Goal: Transaction & Acquisition: Book appointment/travel/reservation

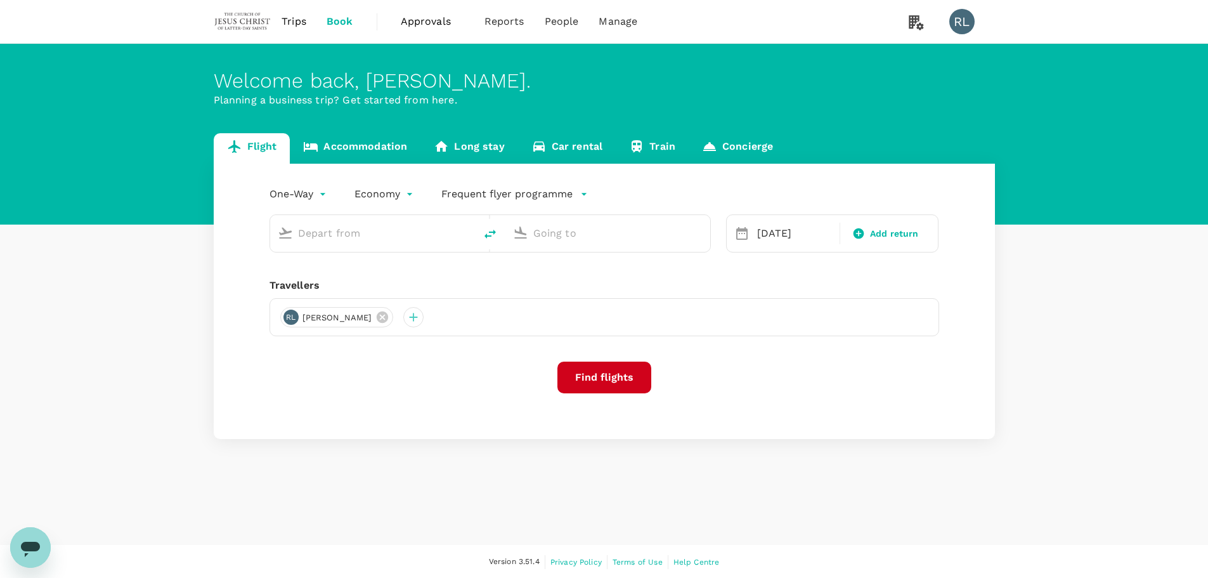
type input "Kota Kinabalu Intl (BKI)"
type input "Sandakan (SDK)"
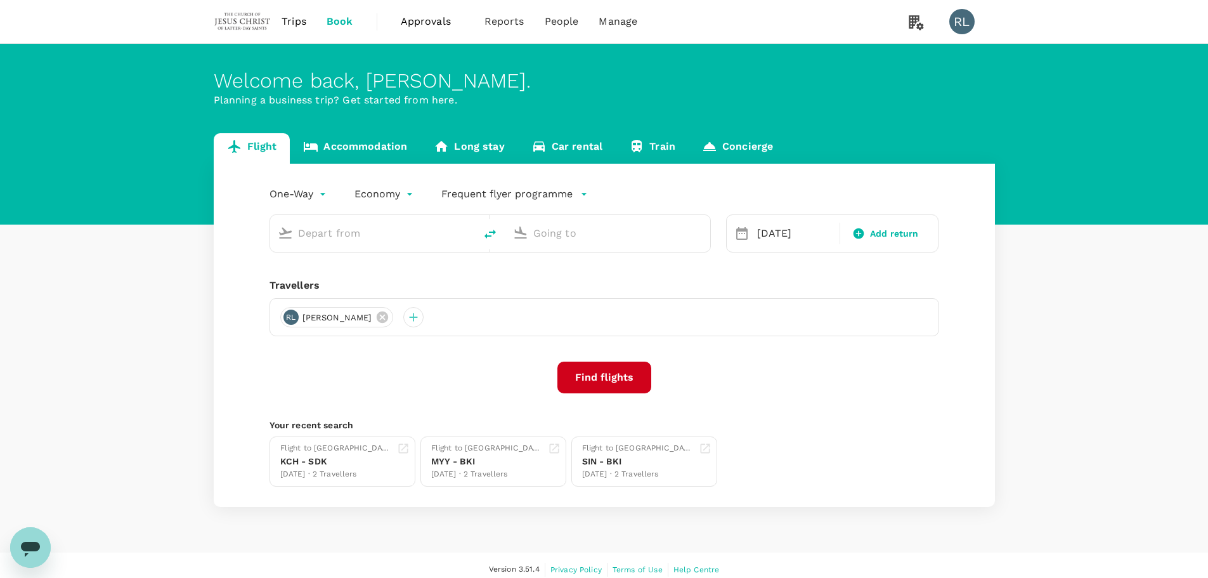
type input "Kota Kinabalu Intl (BKI)"
type input "Sandakan (SDK)"
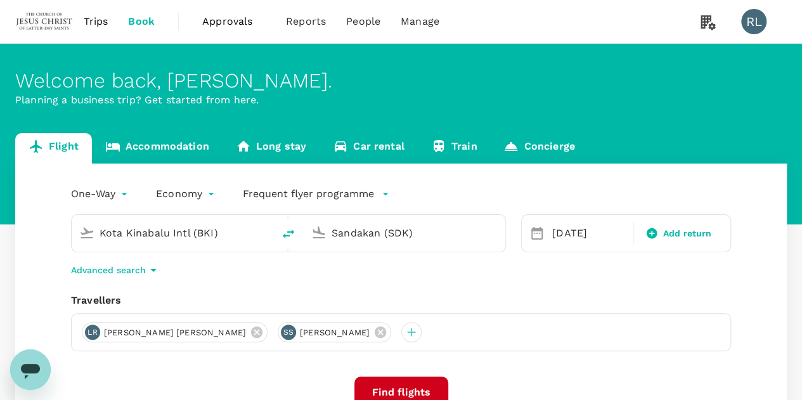
drag, startPoint x: 325, startPoint y: 331, endPoint x: 301, endPoint y: 335, distance: 25.1
click at [375, 331] on icon at bounding box center [380, 332] width 11 height 11
click at [251, 332] on icon at bounding box center [256, 332] width 11 height 11
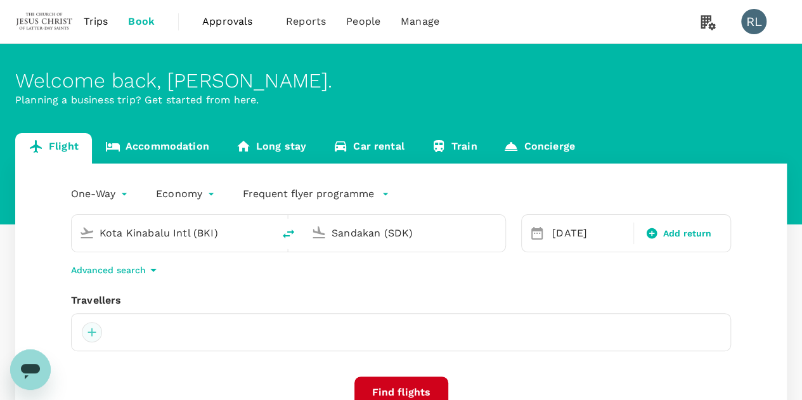
click at [93, 332] on div at bounding box center [92, 332] width 20 height 20
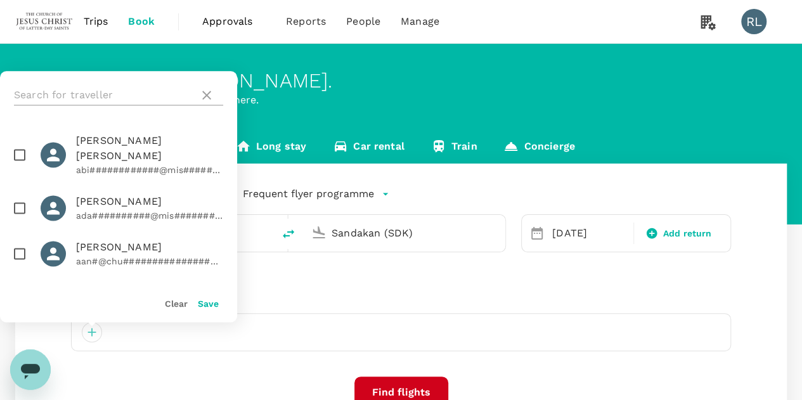
click at [71, 96] on input "text" at bounding box center [104, 95] width 180 height 20
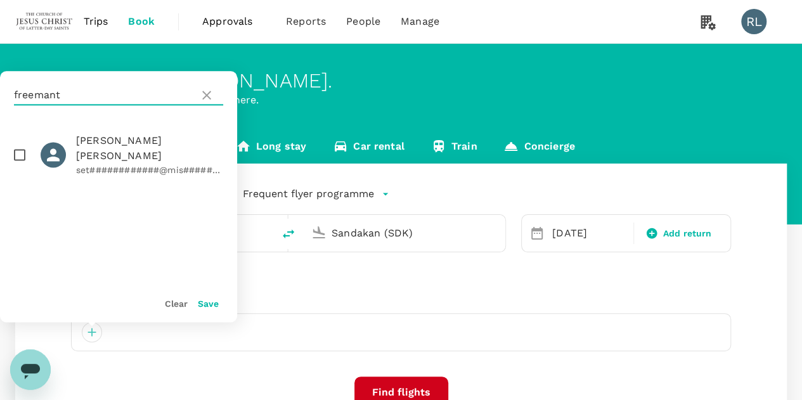
type input "freemant"
click at [18, 145] on input "checkbox" at bounding box center [19, 154] width 27 height 27
checkbox input "true"
click at [206, 304] on button "Save" at bounding box center [208, 304] width 21 height 10
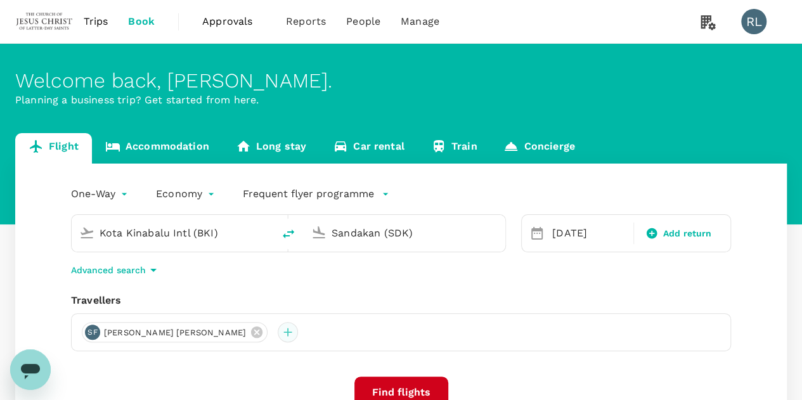
click at [278, 334] on div at bounding box center [288, 332] width 20 height 20
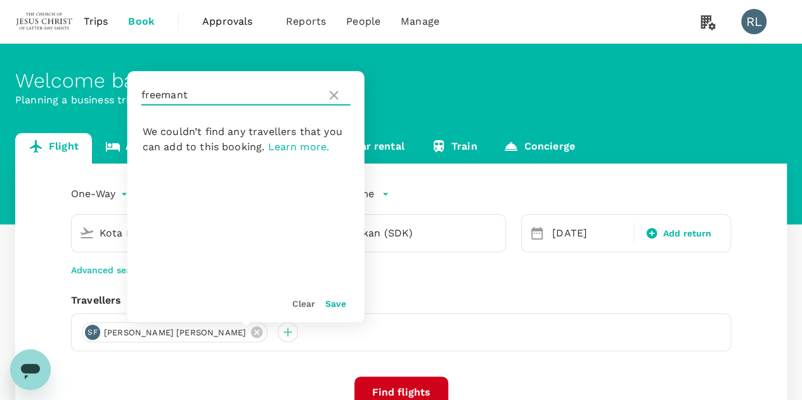
drag, startPoint x: 207, startPoint y: 96, endPoint x: 129, endPoint y: 99, distance: 77.4
click at [129, 99] on div "freemant" at bounding box center [245, 95] width 237 height 48
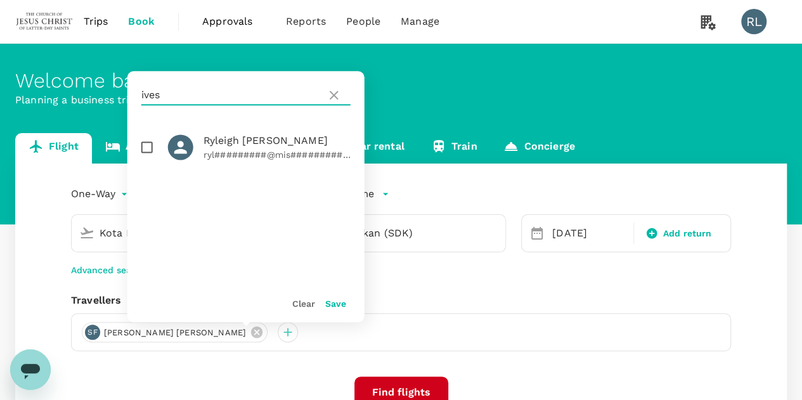
type input "ives"
click at [149, 148] on input "checkbox" at bounding box center [147, 147] width 27 height 27
checkbox input "true"
click at [337, 306] on button "Save" at bounding box center [335, 304] width 21 height 10
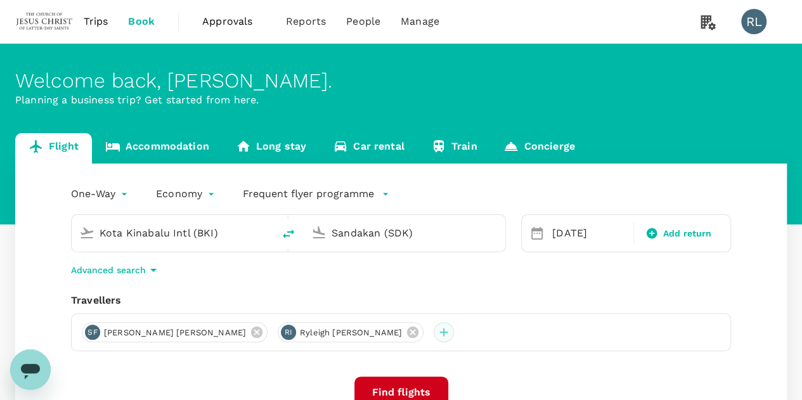
click at [434, 334] on div at bounding box center [444, 332] width 20 height 20
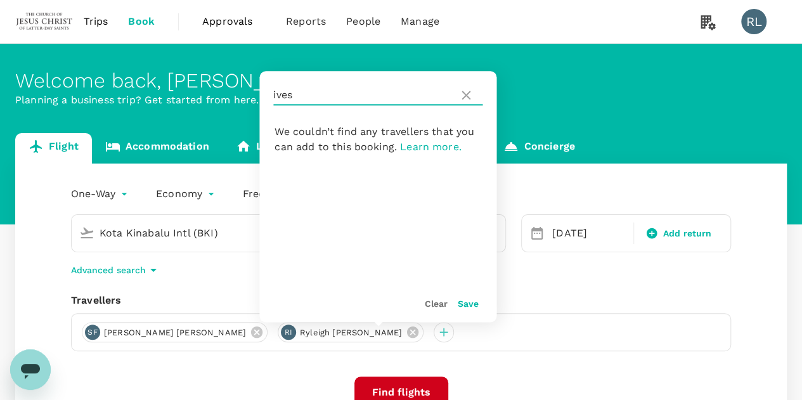
drag, startPoint x: 303, startPoint y: 95, endPoint x: 271, endPoint y: 94, distance: 31.7
click at [271, 94] on div "ives" at bounding box center [377, 95] width 237 height 48
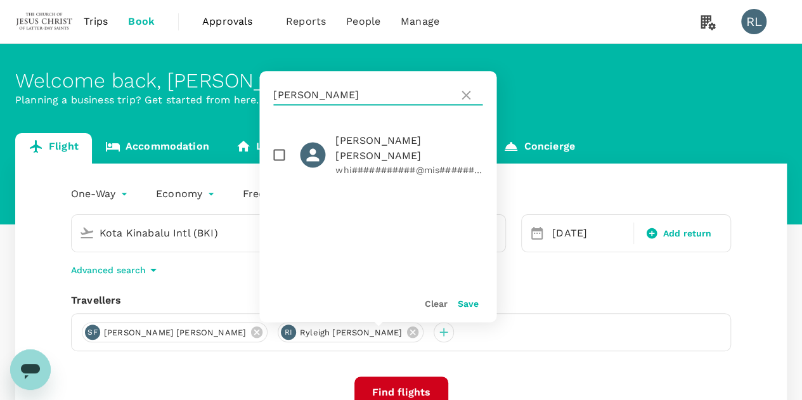
type input "[PERSON_NAME]"
click at [281, 145] on input "checkbox" at bounding box center [279, 154] width 27 height 27
checkbox input "true"
click at [468, 302] on button "Save" at bounding box center [467, 304] width 21 height 10
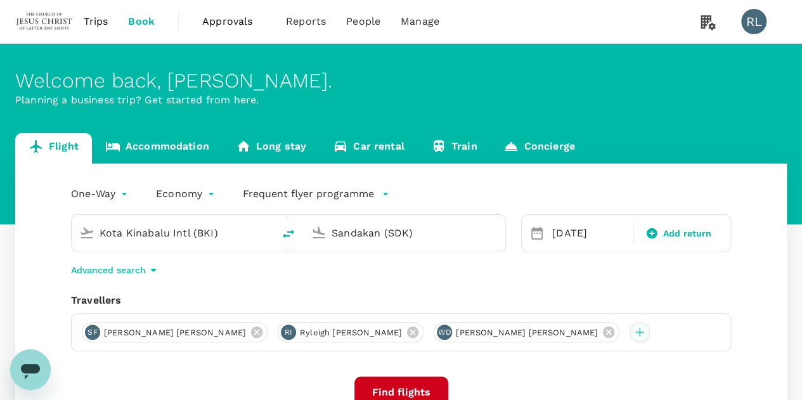
click at [630, 332] on div at bounding box center [640, 332] width 20 height 20
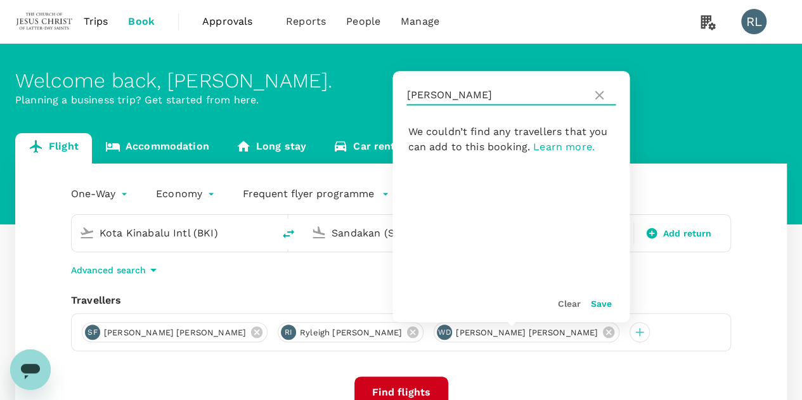
drag, startPoint x: 451, startPoint y: 102, endPoint x: 401, endPoint y: 98, distance: 50.2
click at [401, 98] on div "[PERSON_NAME]" at bounding box center [511, 95] width 237 height 48
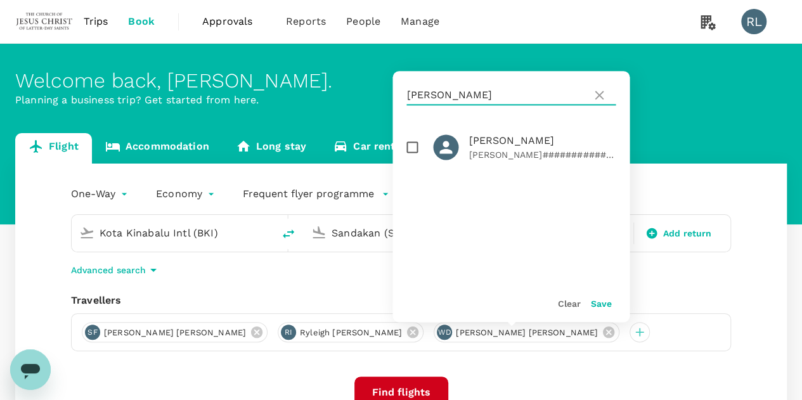
type input "[PERSON_NAME]"
click at [414, 145] on input "checkbox" at bounding box center [412, 147] width 27 height 27
checkbox input "true"
click at [600, 303] on button "Save" at bounding box center [600, 304] width 21 height 10
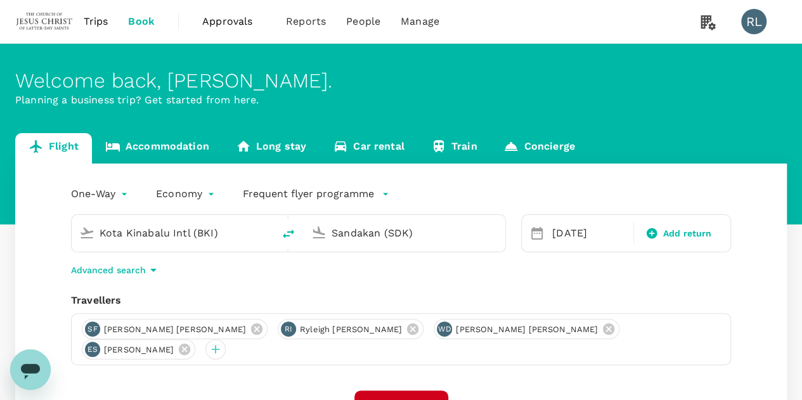
click at [169, 233] on input "Kota Kinabalu Intl (BKI)" at bounding box center [173, 233] width 147 height 20
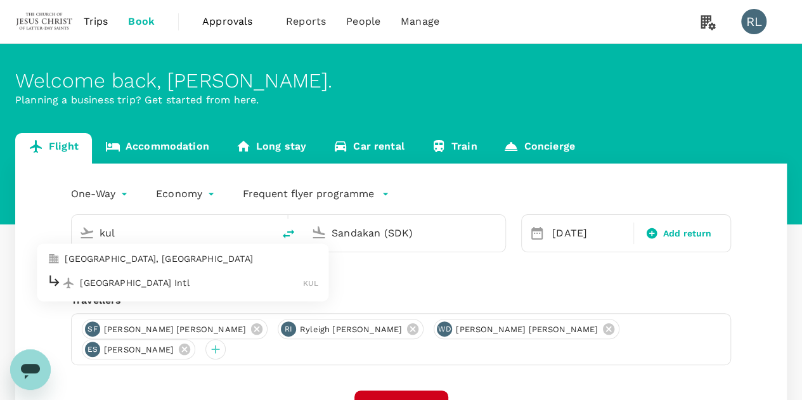
click at [191, 282] on p "[GEOGRAPHIC_DATA] Intl" at bounding box center [191, 282] width 223 height 13
type input "Kuala Lumpur Intl ([GEOGRAPHIC_DATA])"
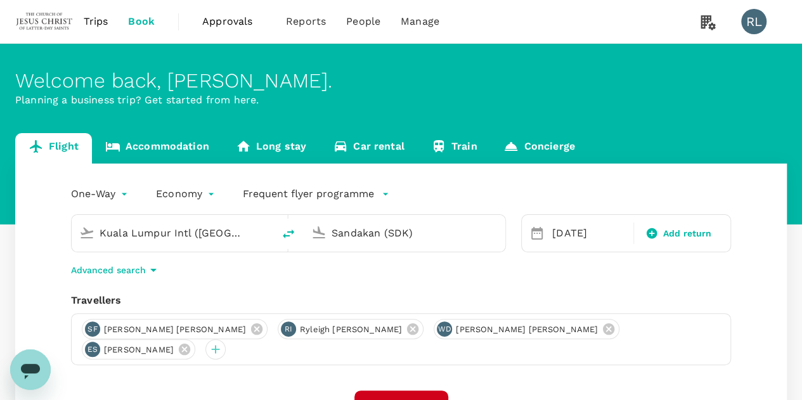
drag, startPoint x: 430, startPoint y: 226, endPoint x: 325, endPoint y: 237, distance: 105.8
click at [325, 237] on div "Sandakan (SDK)" at bounding box center [402, 231] width 192 height 28
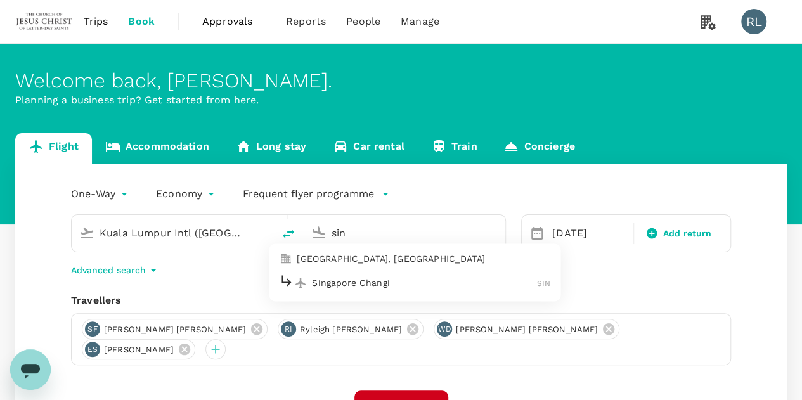
click at [348, 280] on p "Singapore Changi" at bounding box center [424, 282] width 225 height 13
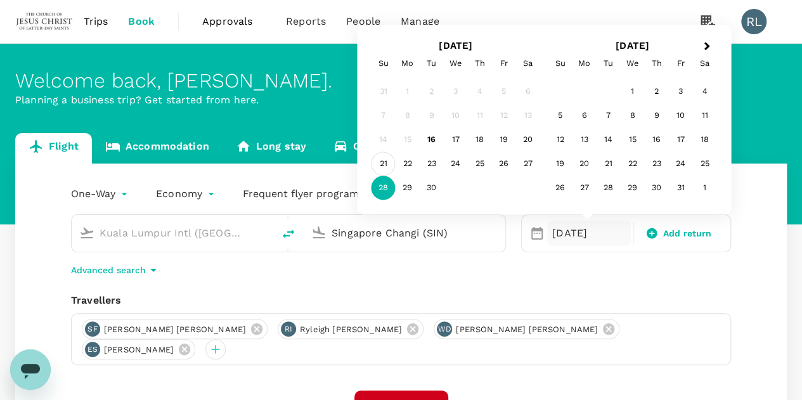
type input "Singapore Changi (SIN)"
click at [382, 164] on div "21" at bounding box center [384, 164] width 24 height 24
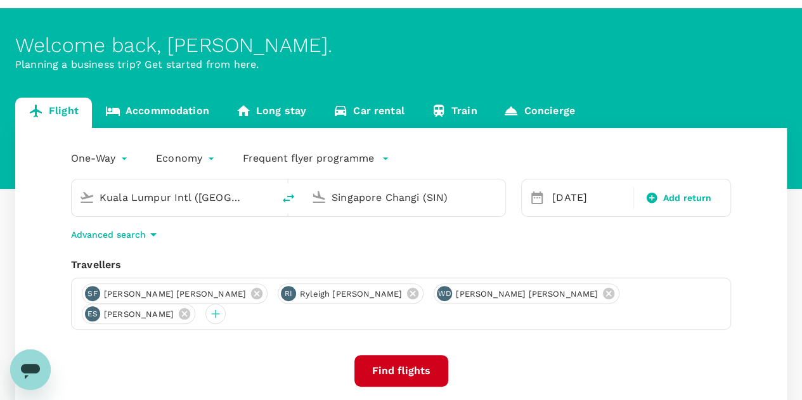
scroll to position [63, 0]
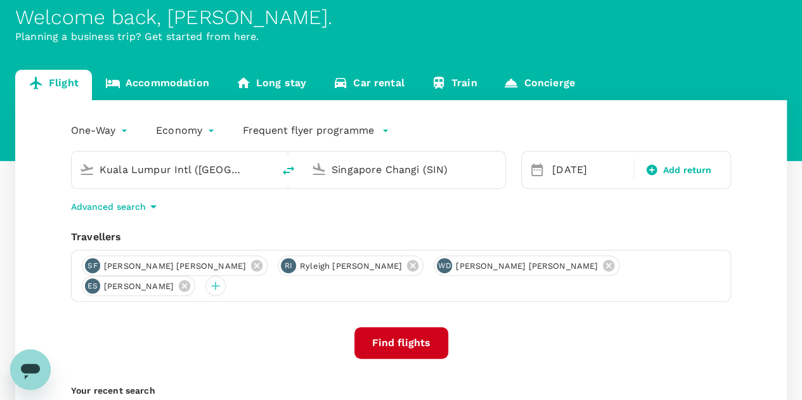
click at [408, 328] on button "Find flights" at bounding box center [401, 343] width 94 height 32
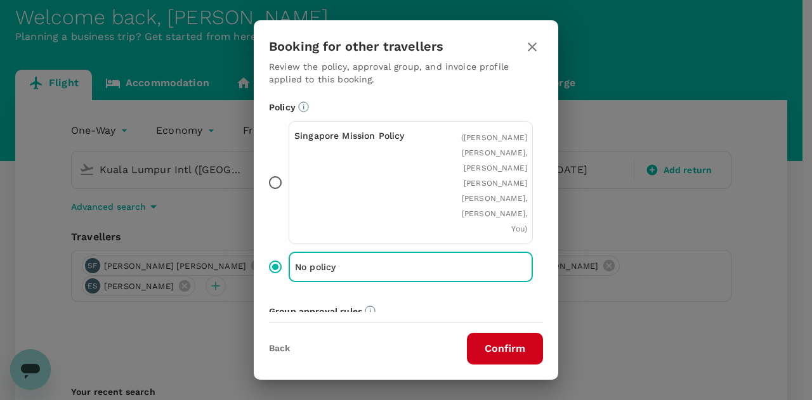
click at [500, 346] on button "Confirm" at bounding box center [505, 349] width 76 height 32
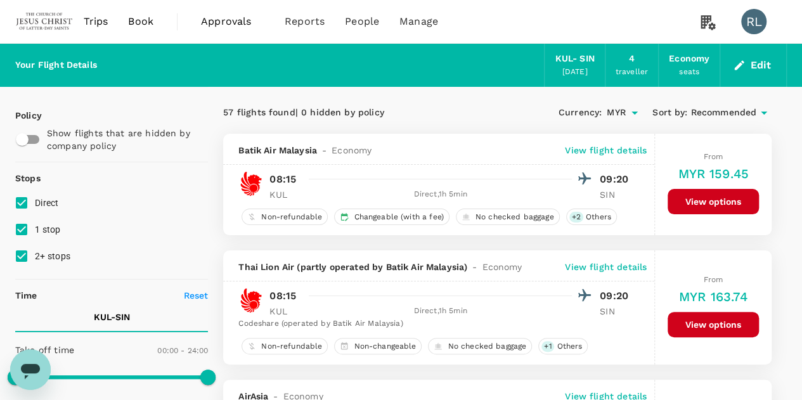
click at [717, 114] on span "Recommended" at bounding box center [724, 113] width 66 height 14
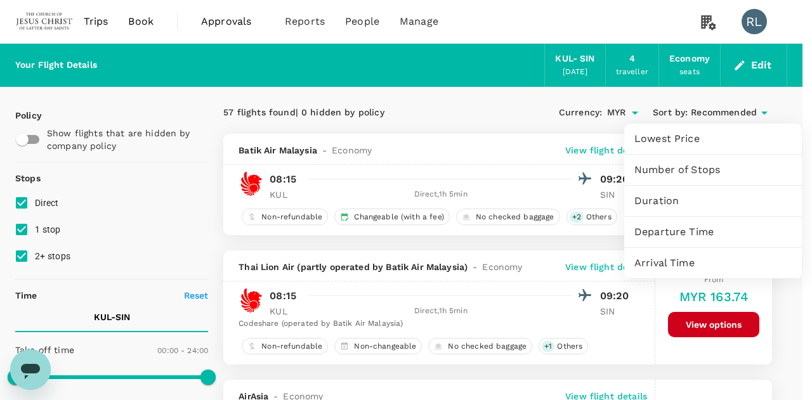
click at [691, 230] on span "Departure Time" at bounding box center [712, 231] width 157 height 15
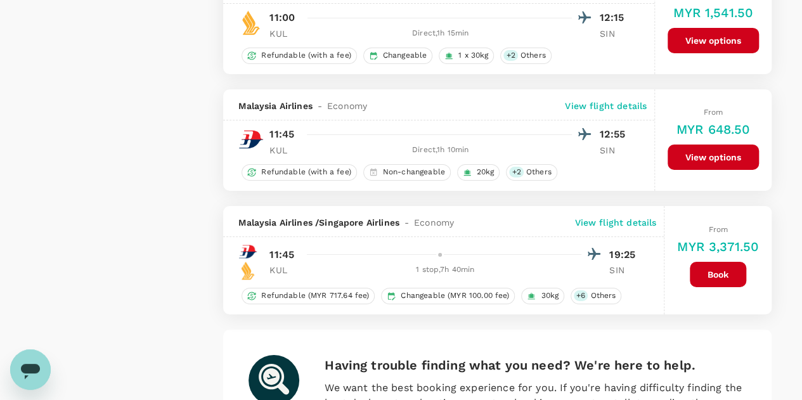
scroll to position [2367, 0]
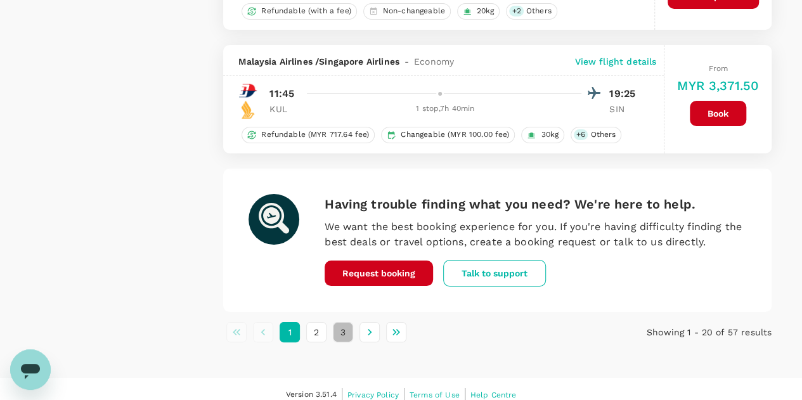
click at [344, 322] on button "3" at bounding box center [343, 332] width 20 height 20
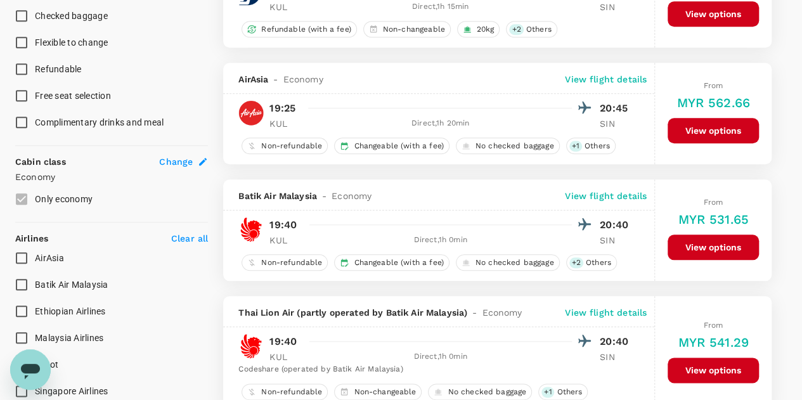
scroll to position [571, 0]
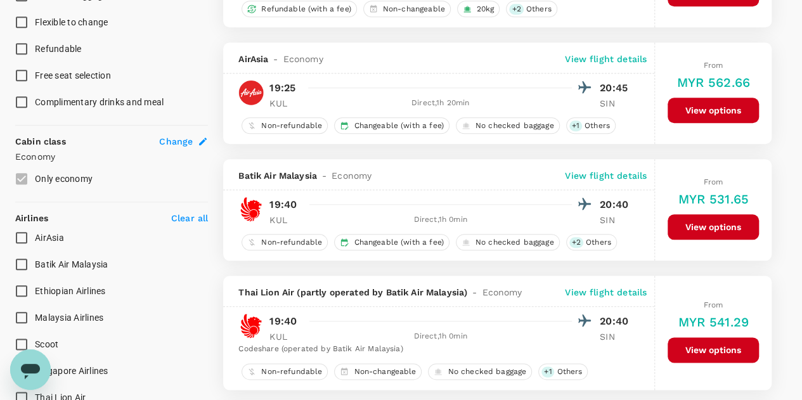
click at [691, 222] on button "View options" at bounding box center [713, 226] width 91 height 25
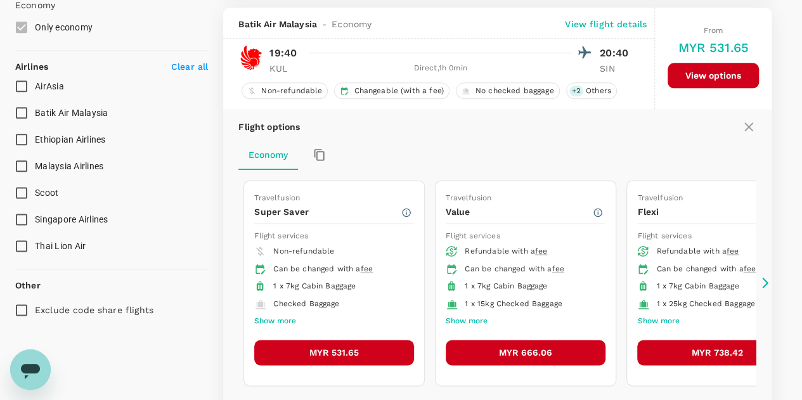
scroll to position [727, 0]
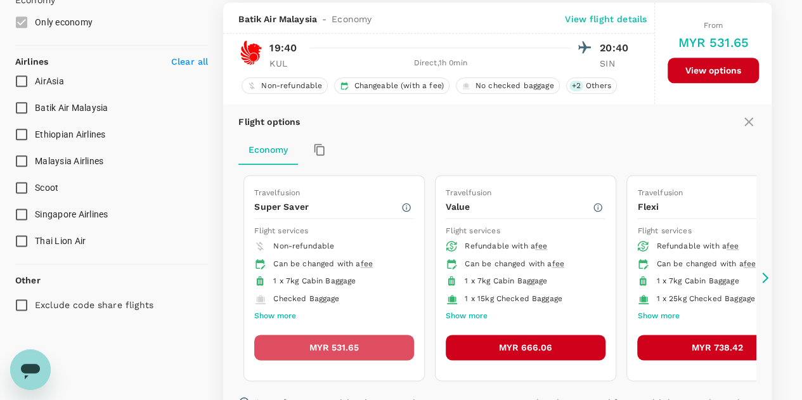
click at [345, 339] on button "MYR 531.65" at bounding box center [334, 347] width 160 height 25
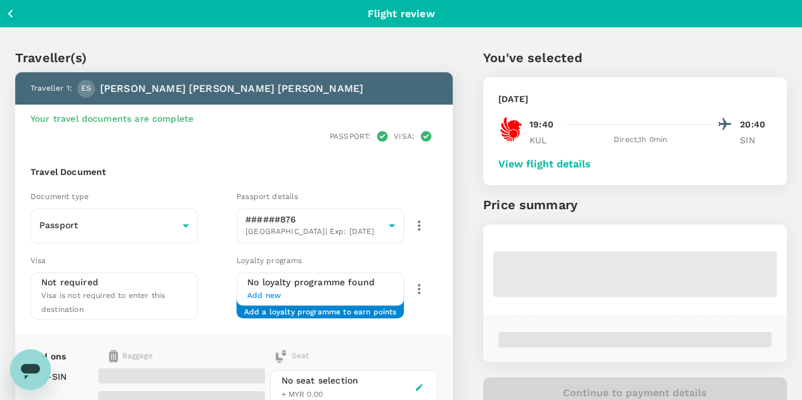
click at [591, 162] on button "View flight details" at bounding box center [544, 164] width 93 height 11
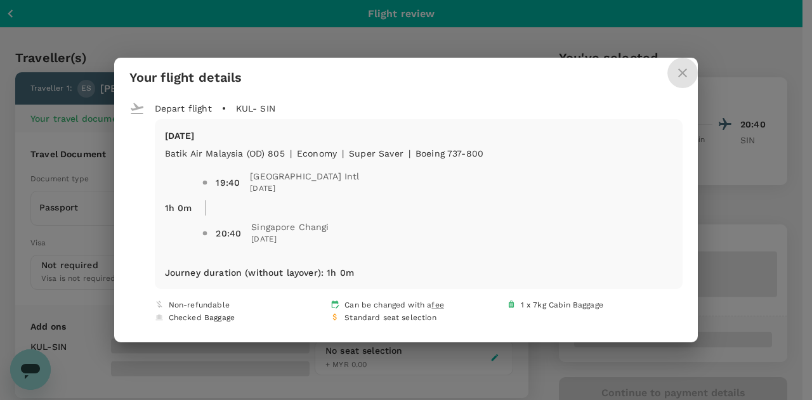
click at [677, 75] on icon "close" at bounding box center [682, 72] width 15 height 15
